Goal: Find contact information: Find contact information

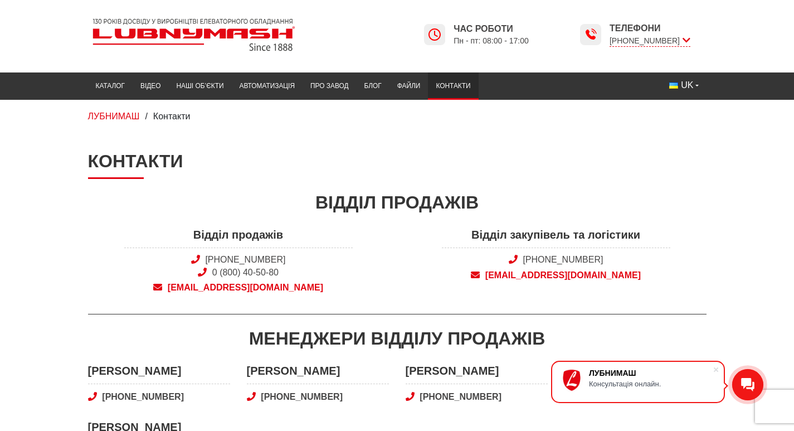
drag, startPoint x: 555, startPoint y: 259, endPoint x: 639, endPoint y: 259, distance: 84.1
click at [639, 259] on span "[PHONE_NUMBER]" at bounding box center [556, 259] width 228 height 12
copy link "[PHONE_NUMBER]"
